Goal: Task Accomplishment & Management: Complete application form

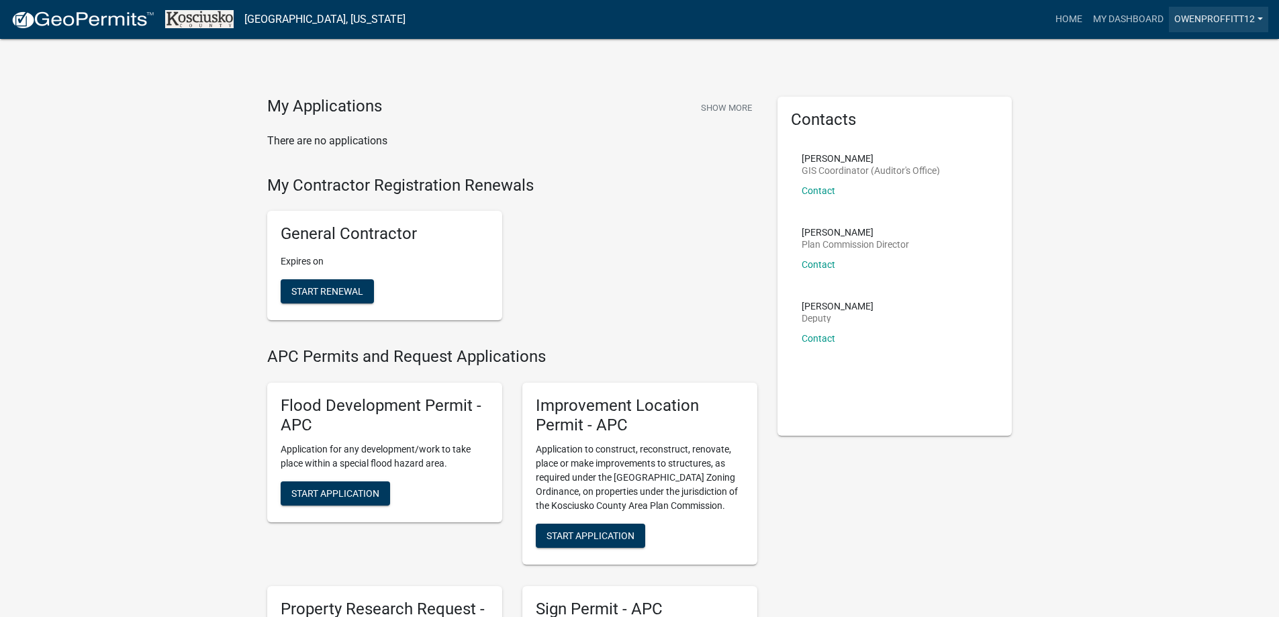
click at [1209, 15] on link "OwenProffitt12" at bounding box center [1218, 20] width 99 height 26
click at [1110, 24] on link "My Dashboard" at bounding box center [1128, 20] width 81 height 26
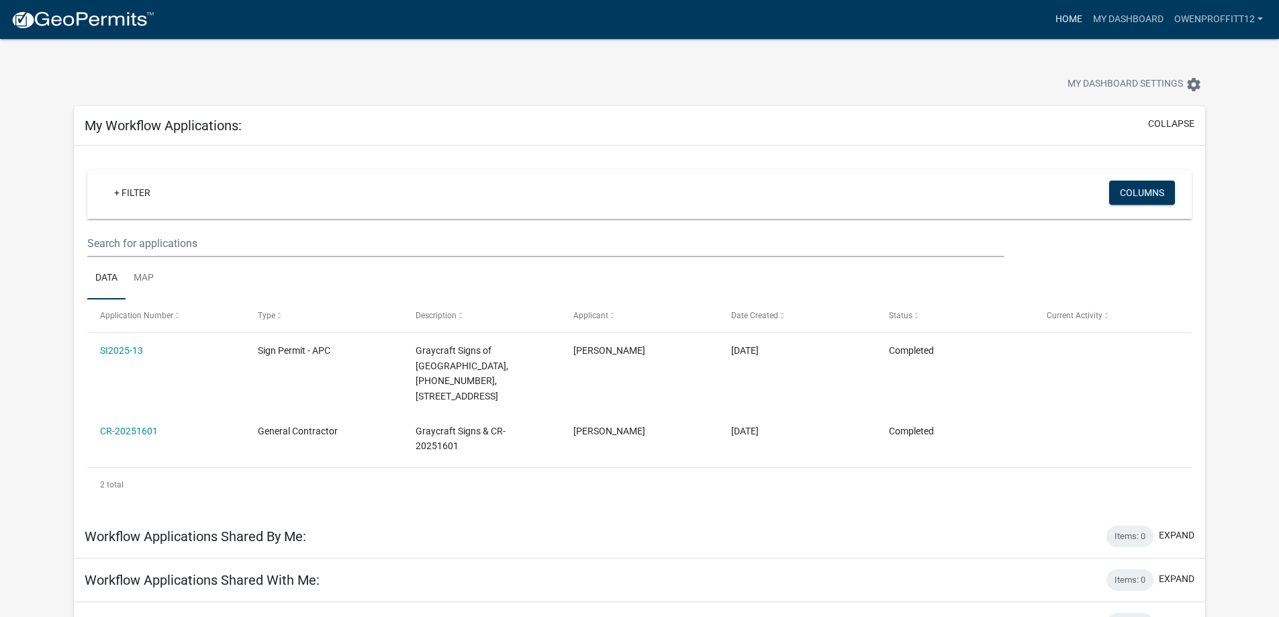
click at [1066, 21] on link "Home" at bounding box center [1069, 20] width 38 height 26
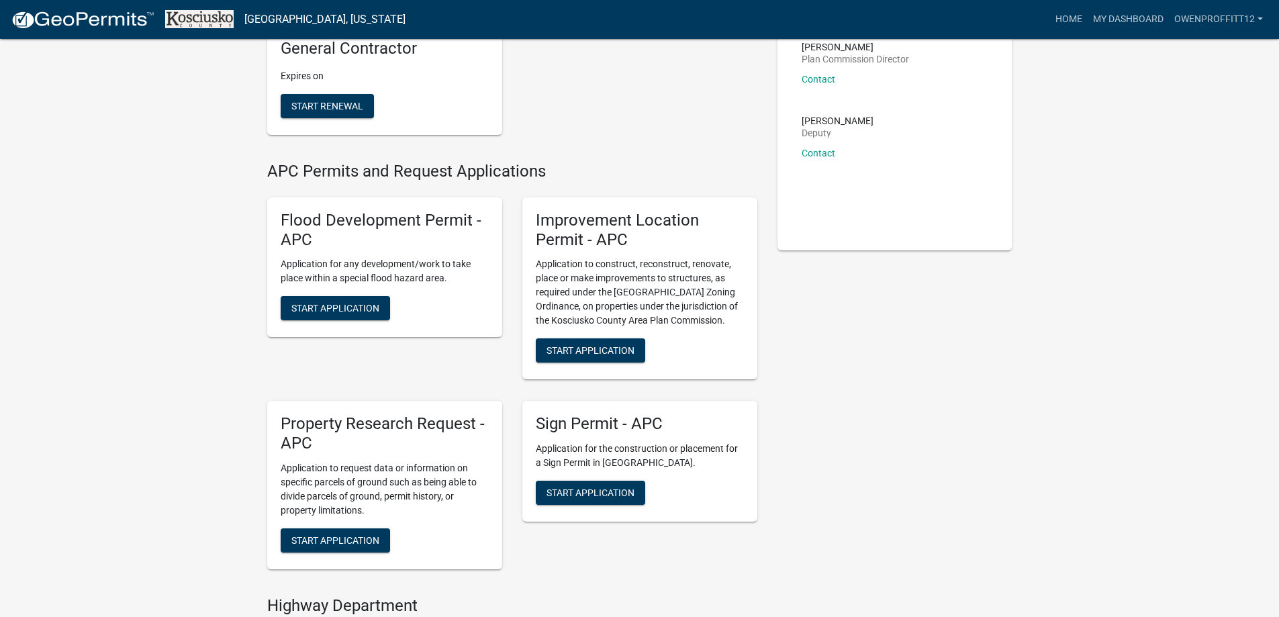
scroll to position [201, 0]
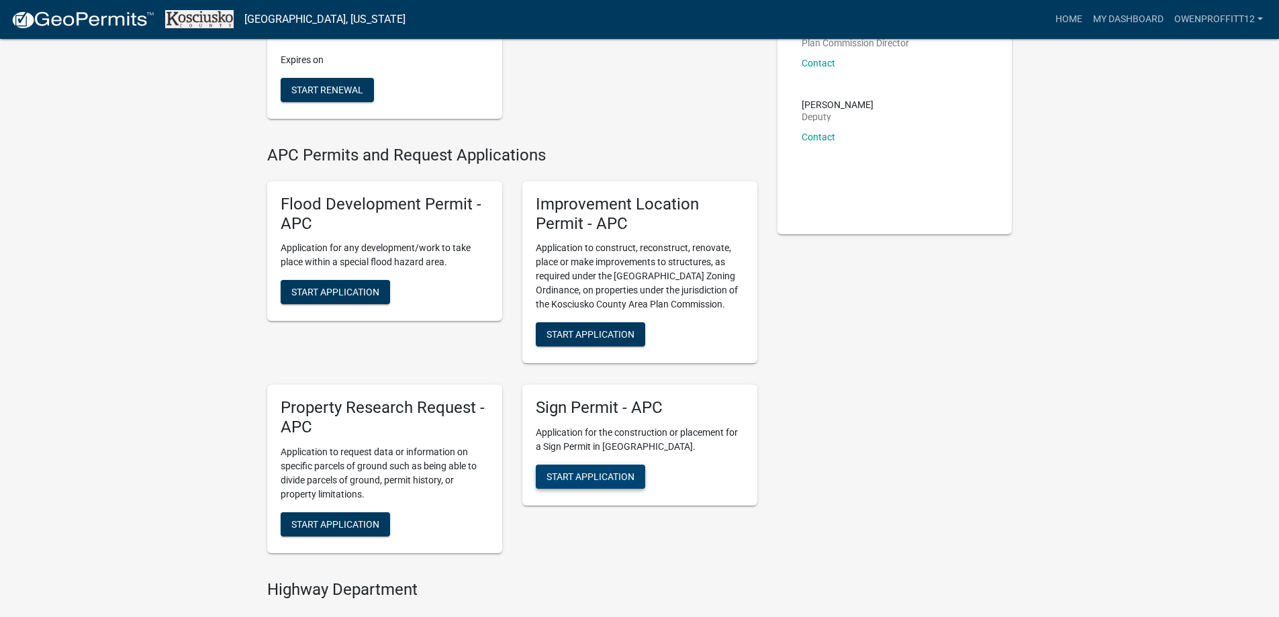
click at [588, 474] on span "Start Application" at bounding box center [591, 476] width 88 height 11
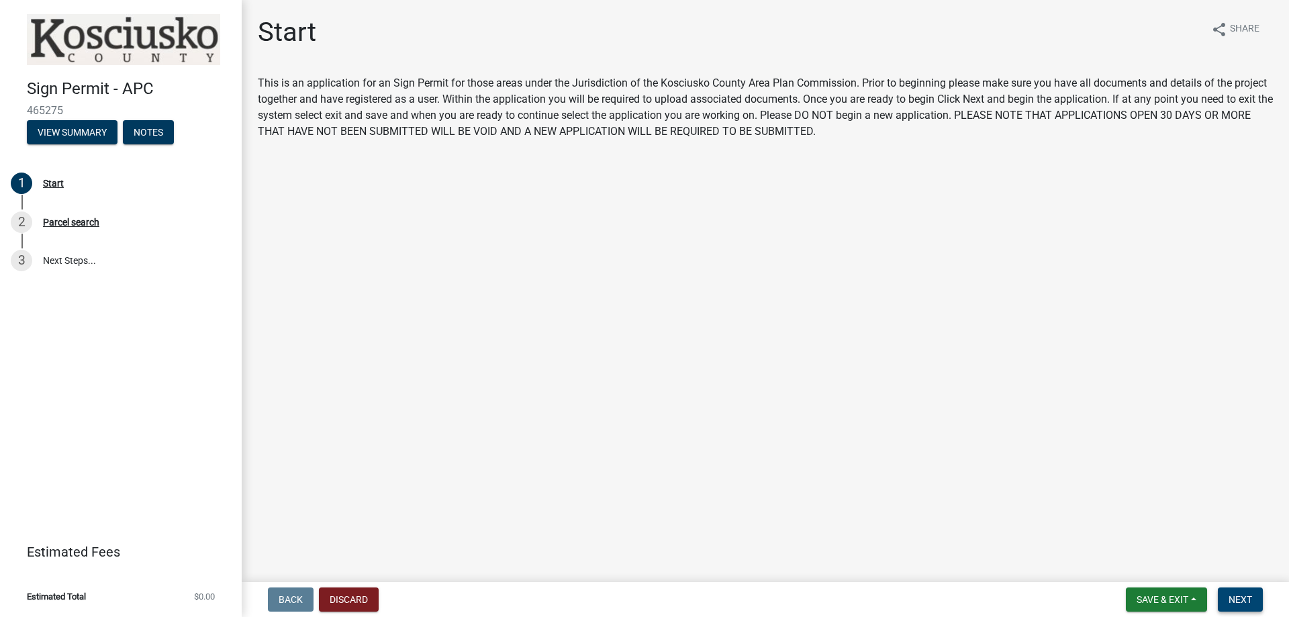
click at [1256, 606] on button "Next" at bounding box center [1240, 600] width 45 height 24
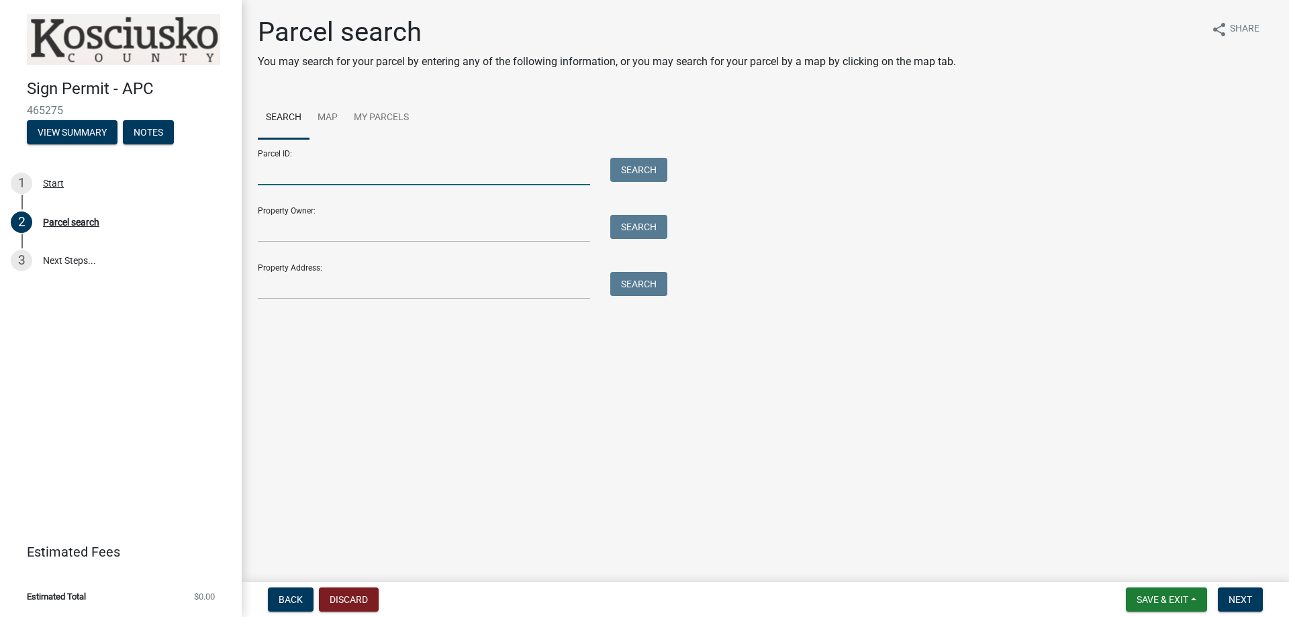
click at [356, 178] on input "Parcel ID:" at bounding box center [424, 172] width 332 height 28
click at [1184, 332] on main "Parcel search You may search for your parcel by entering any of the following i…" at bounding box center [765, 288] width 1047 height 577
